Goal: Find specific page/section: Find specific page/section

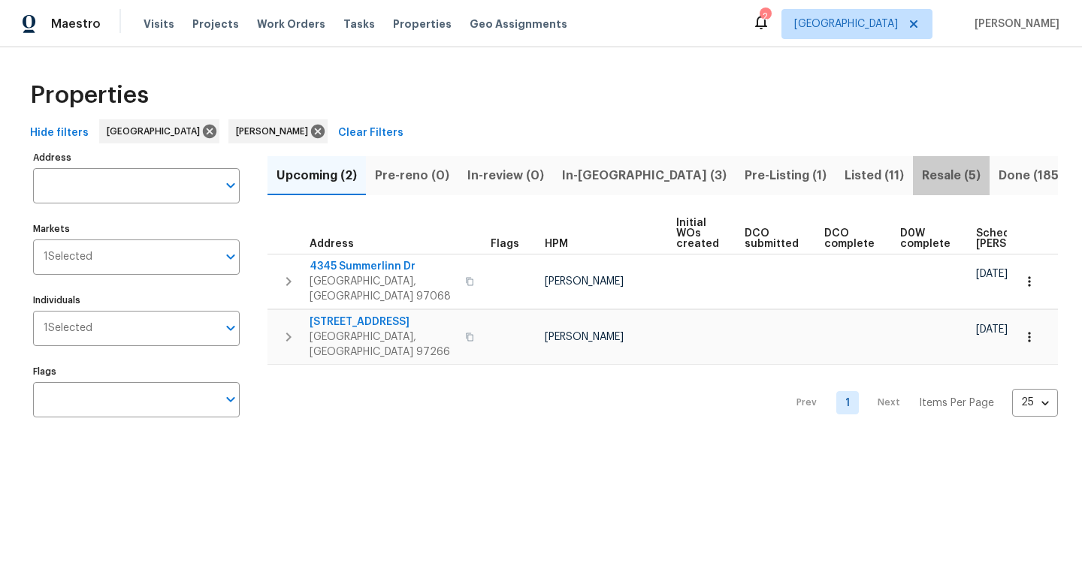
click at [922, 177] on span "Resale (5)" at bounding box center [951, 175] width 59 height 21
